Goal: Information Seeking & Learning: Learn about a topic

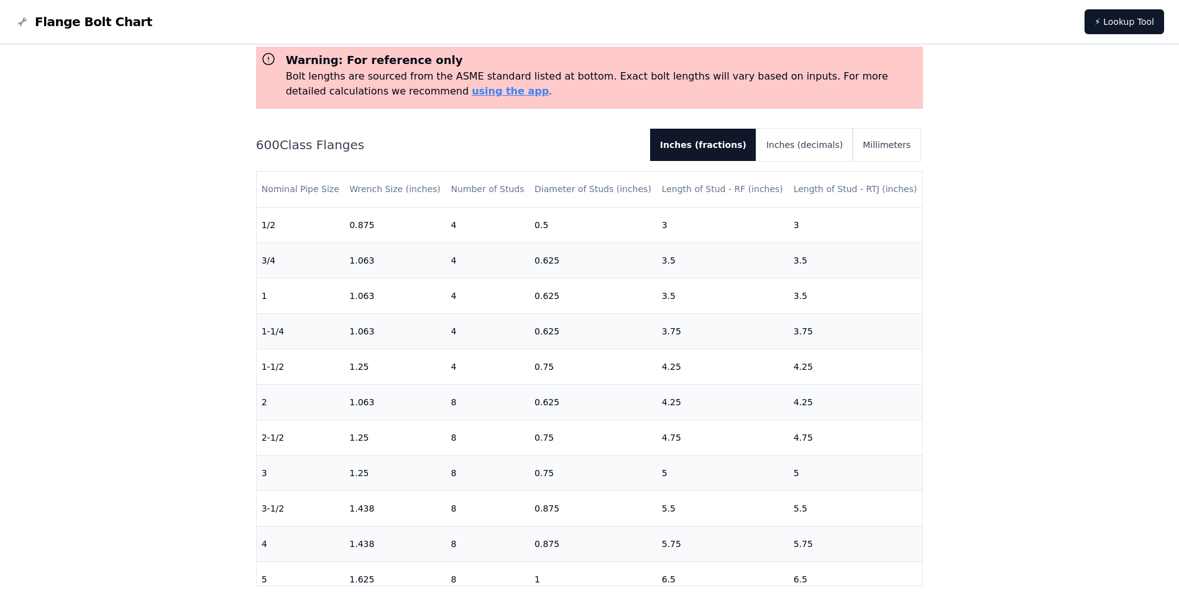
scroll to position [62, 0]
click at [816, 143] on button "Inches (decimals)" at bounding box center [805, 145] width 96 height 32
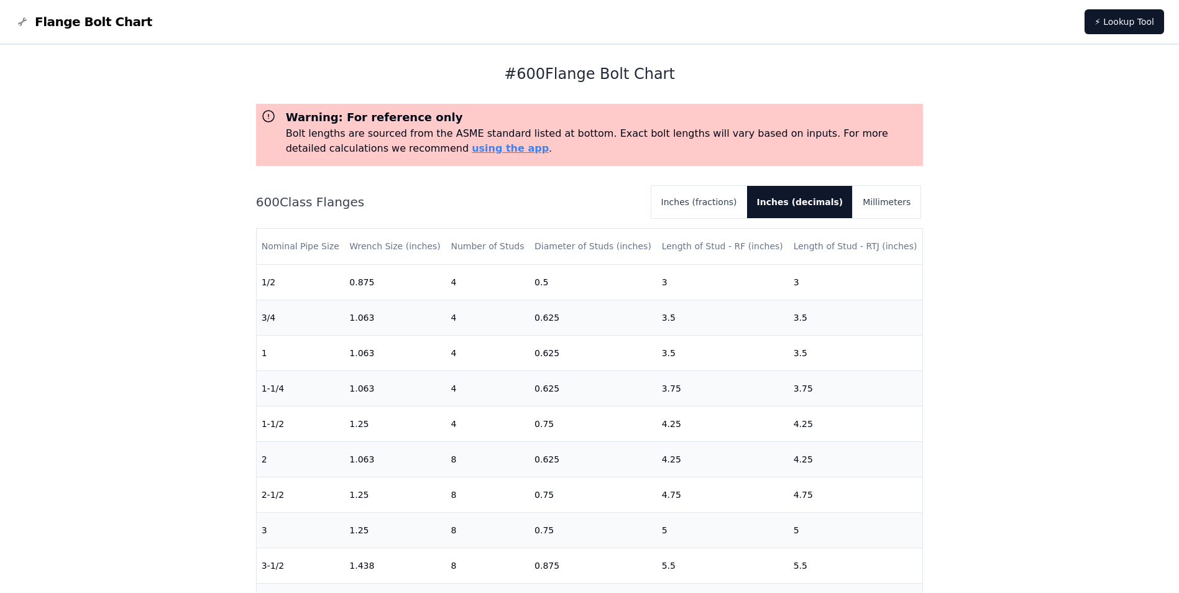
scroll to position [4, 0]
click at [714, 201] on button "Inches (fractions)" at bounding box center [699, 203] width 96 height 32
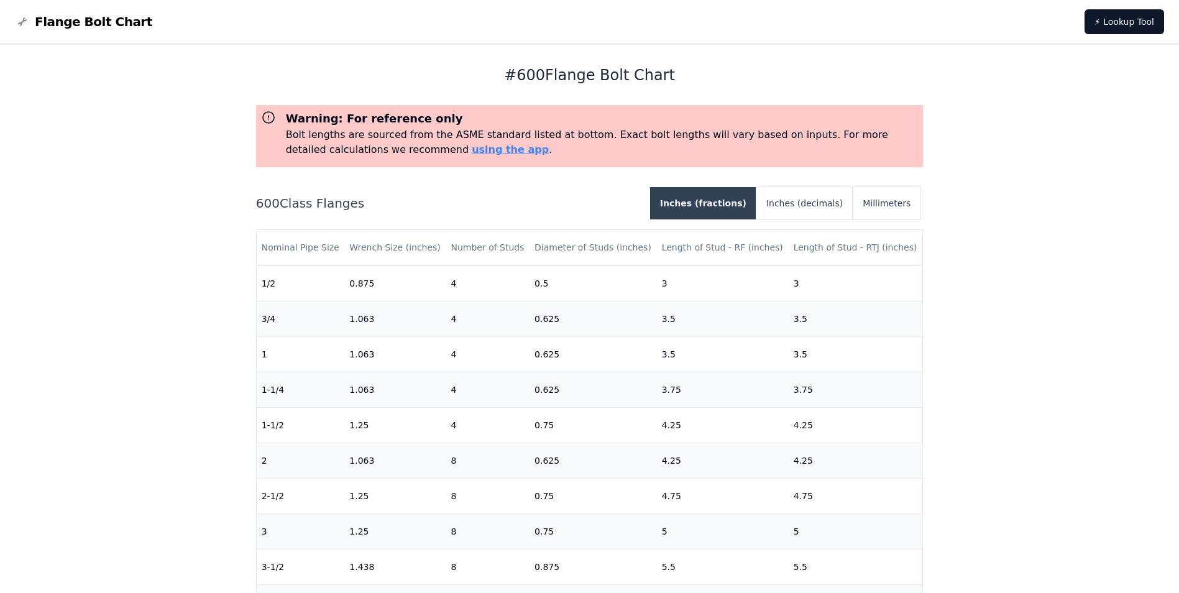
click at [714, 201] on button "Inches (fractions)" at bounding box center [703, 203] width 106 height 32
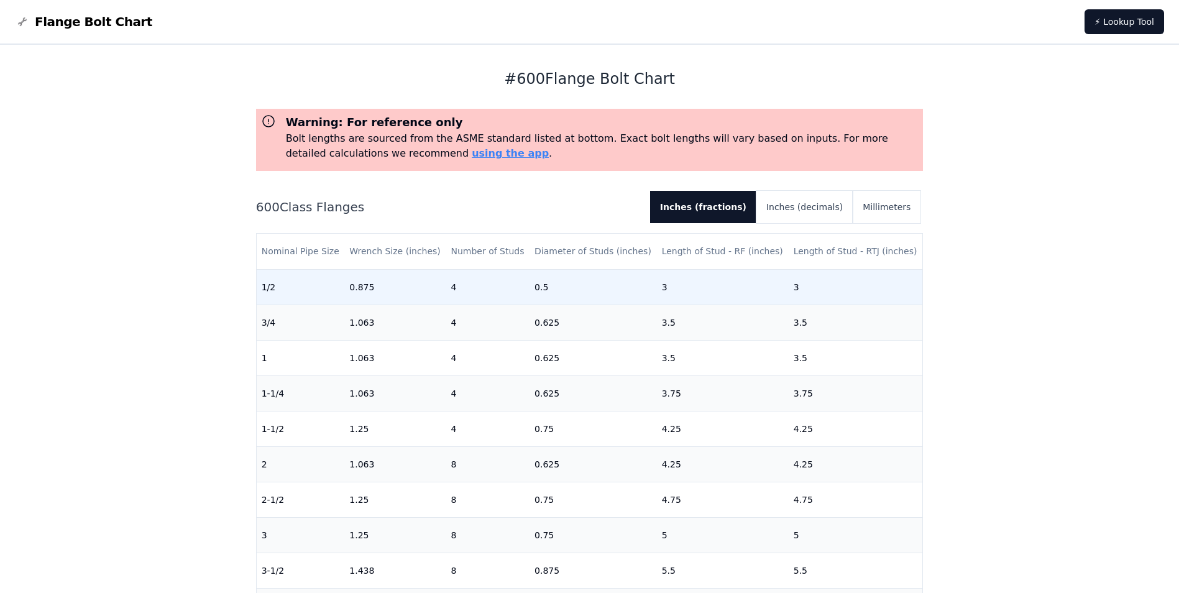
scroll to position [0, 0]
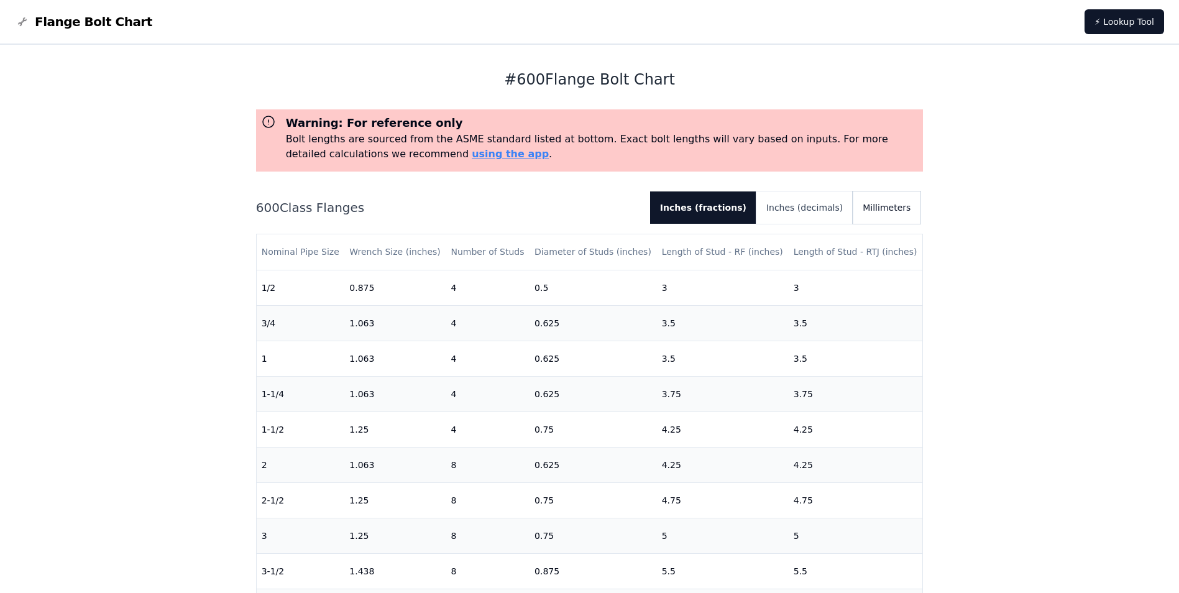
click at [889, 206] on button "Millimeters" at bounding box center [887, 207] width 68 height 32
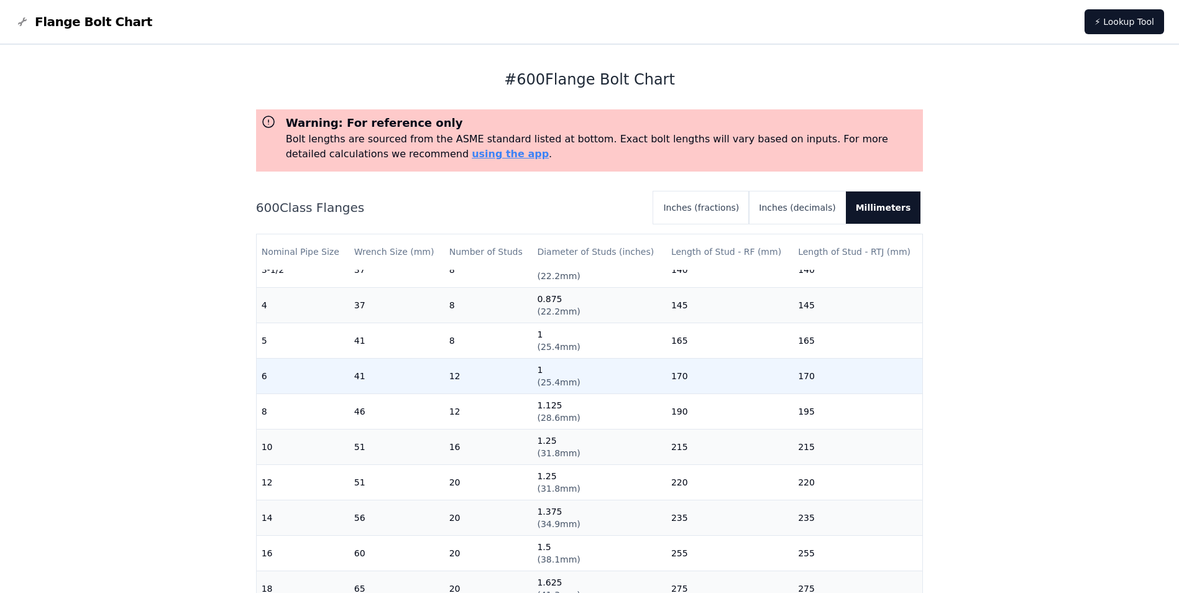
scroll to position [375, 0]
